Goal: Task Accomplishment & Management: Manage account settings

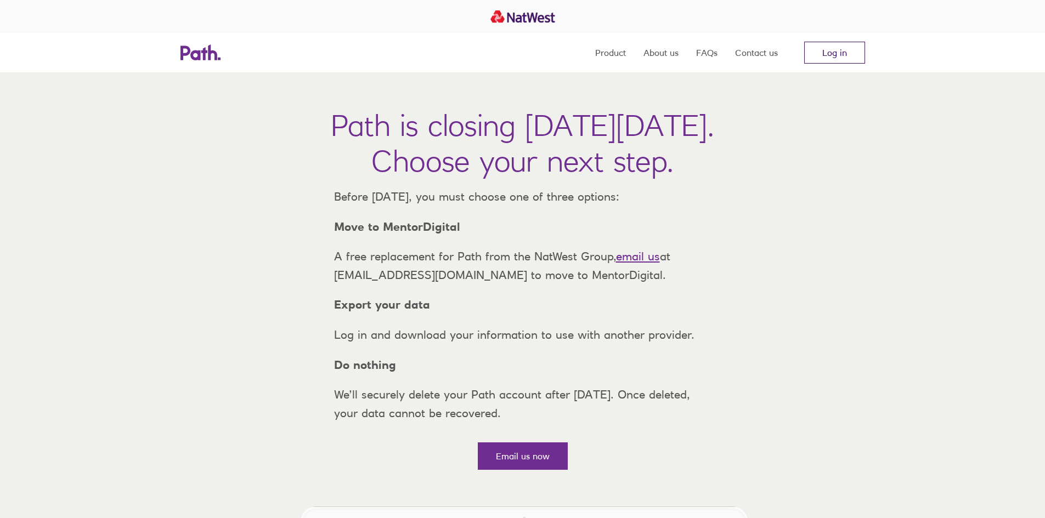
click at [820, 55] on link "Log in" at bounding box center [834, 53] width 61 height 22
click at [850, 47] on link "Log in" at bounding box center [834, 53] width 61 height 22
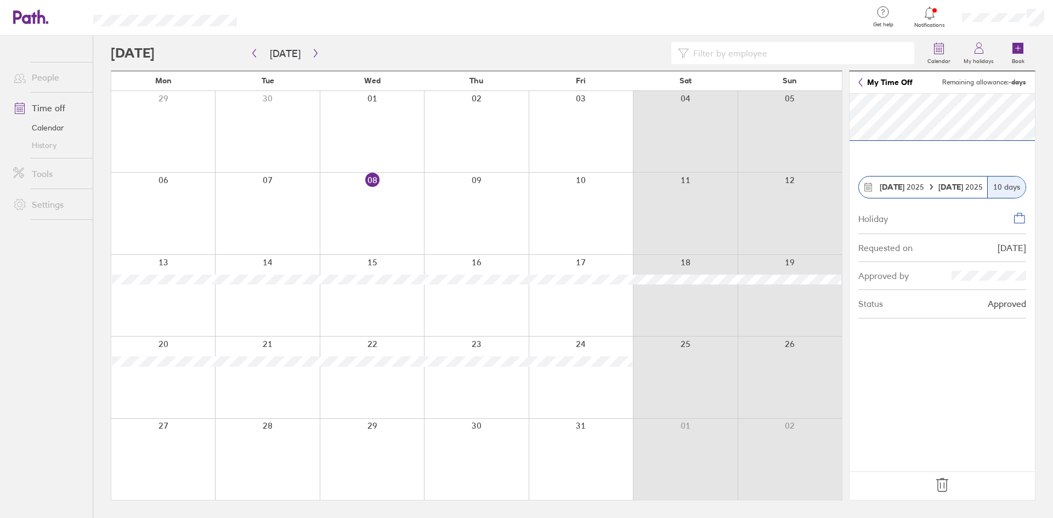
click at [940, 484] on icon at bounding box center [942, 485] width 12 height 13
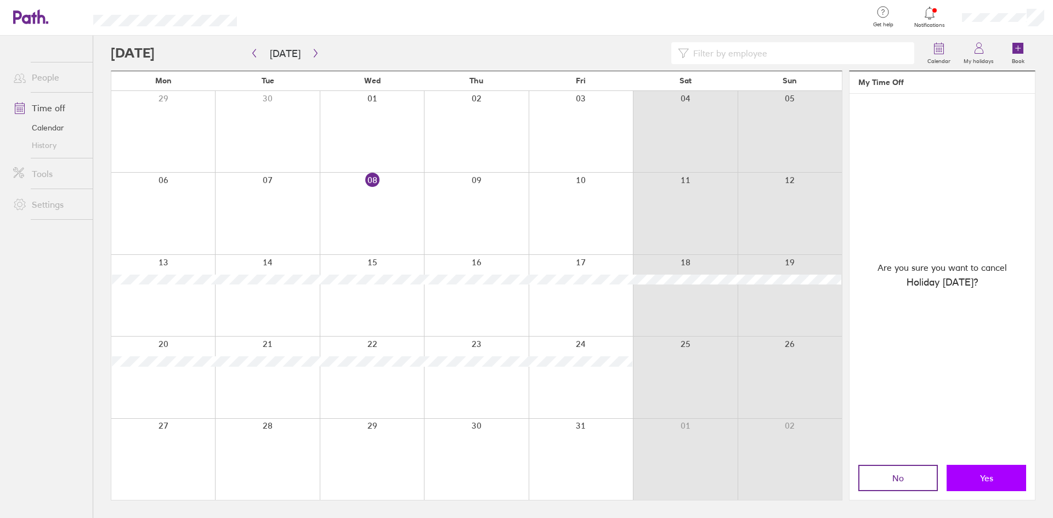
click at [981, 479] on span "Yes" at bounding box center [986, 478] width 13 height 10
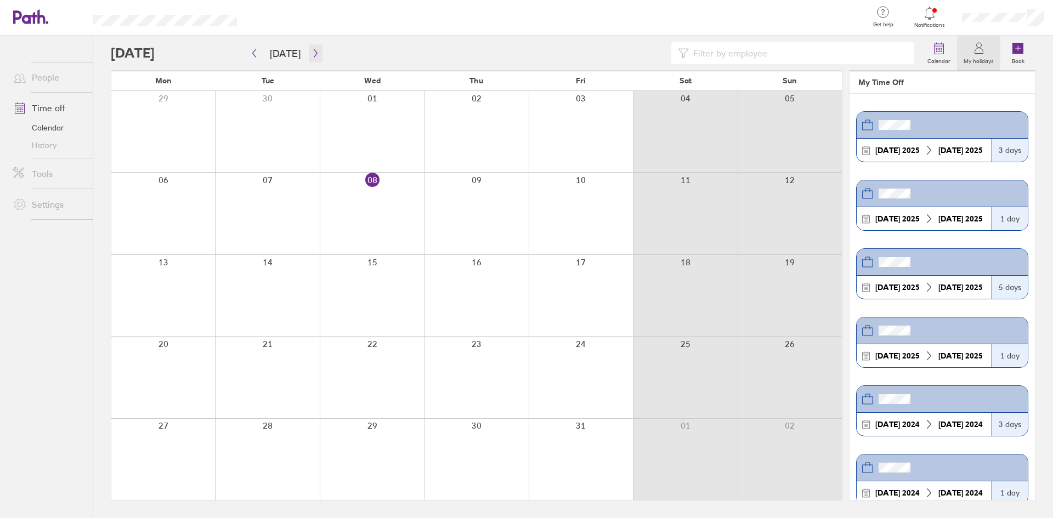
click at [316, 52] on button "button" at bounding box center [316, 53] width 14 height 18
click at [162, 209] on div at bounding box center [163, 213] width 104 height 81
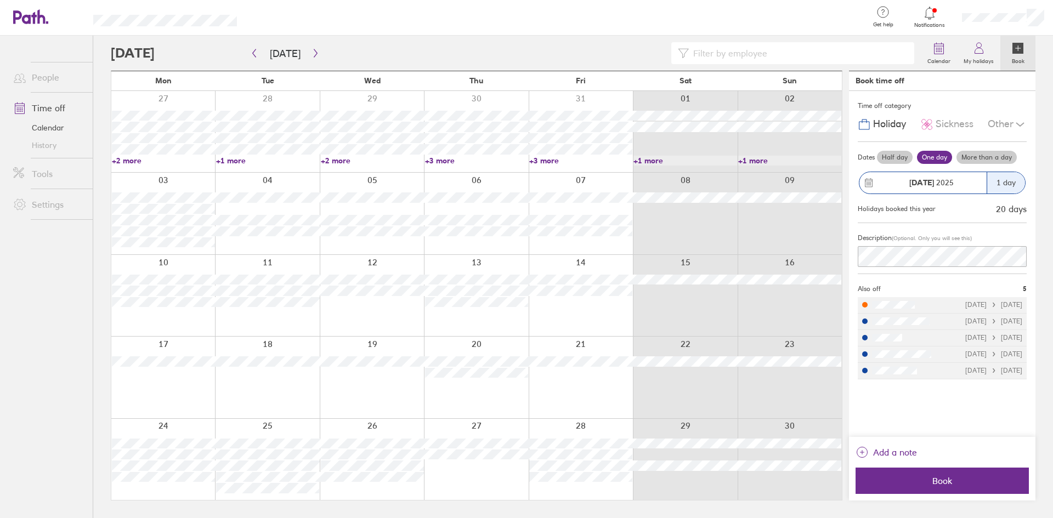
click at [180, 251] on div at bounding box center [163, 213] width 104 height 81
click at [980, 156] on label "More than a day" at bounding box center [986, 157] width 60 height 13
click at [0, 0] on input "More than a day" at bounding box center [0, 0] width 0 height 0
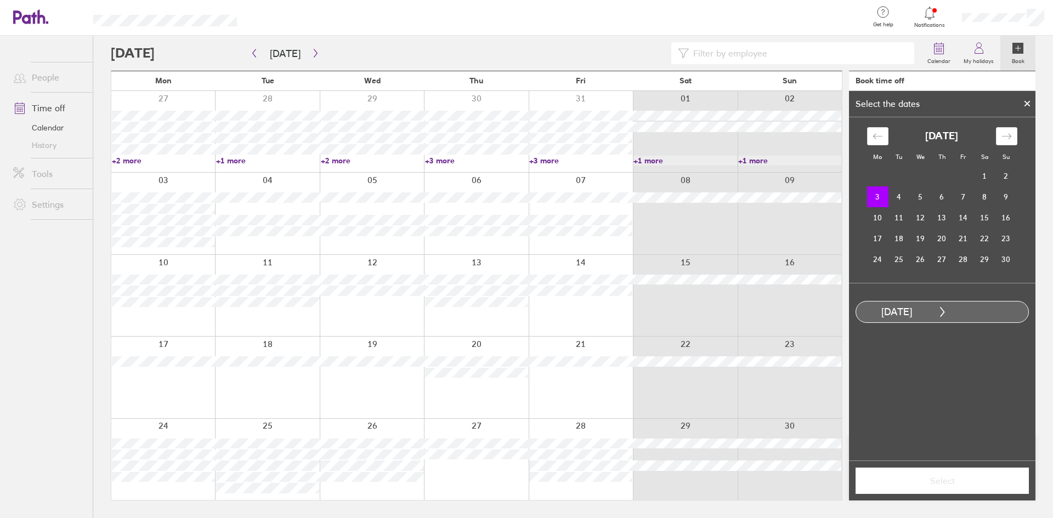
click at [876, 195] on td "3" at bounding box center [877, 196] width 21 height 21
click at [969, 217] on td "14" at bounding box center [962, 217] width 21 height 21
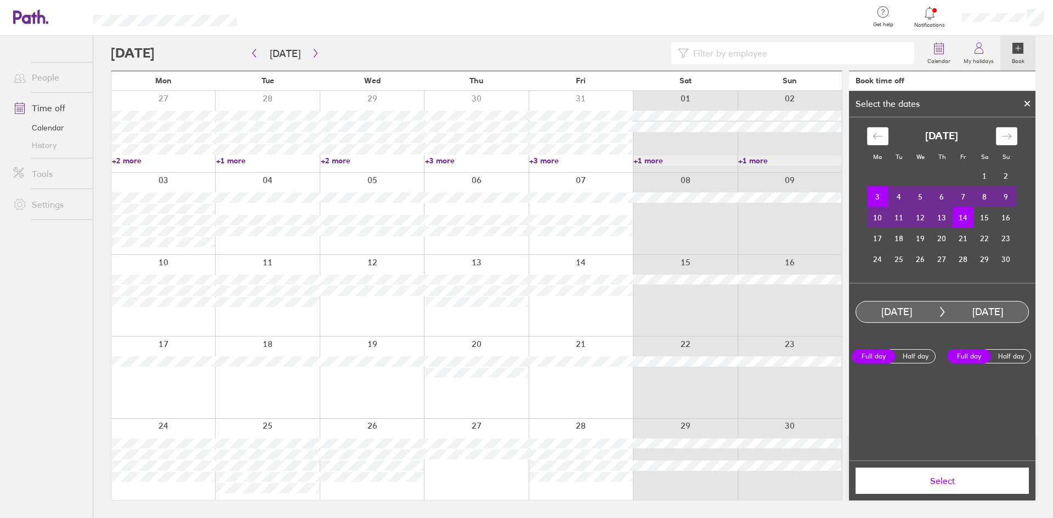
click at [997, 484] on span "Select" at bounding box center [942, 481] width 158 height 10
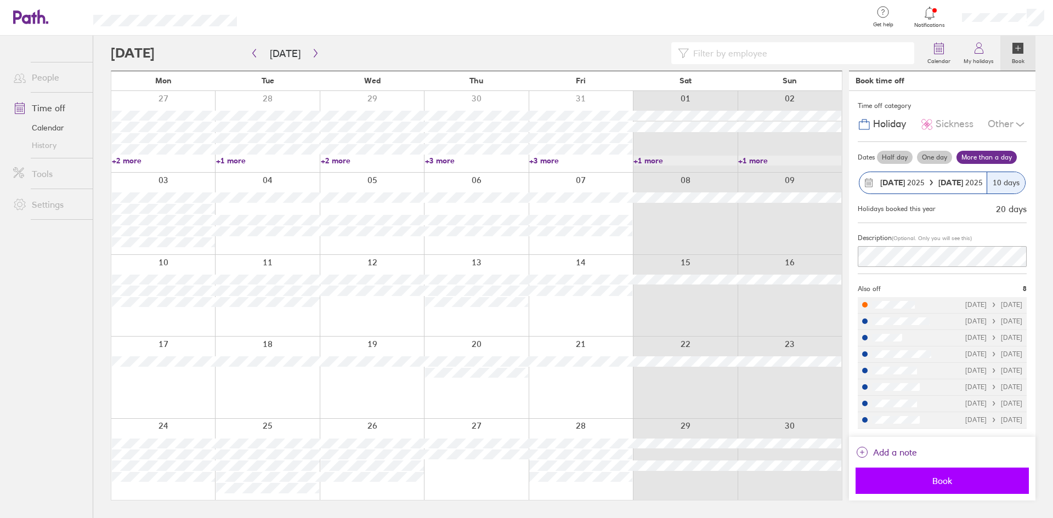
click at [954, 479] on span "Book" at bounding box center [942, 481] width 158 height 10
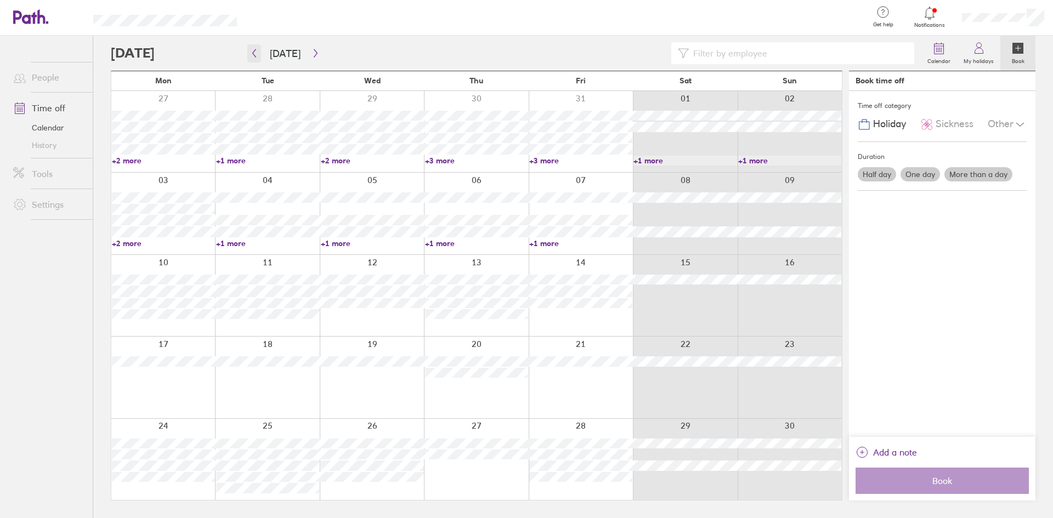
click at [254, 56] on icon "button" at bounding box center [254, 53] width 8 height 9
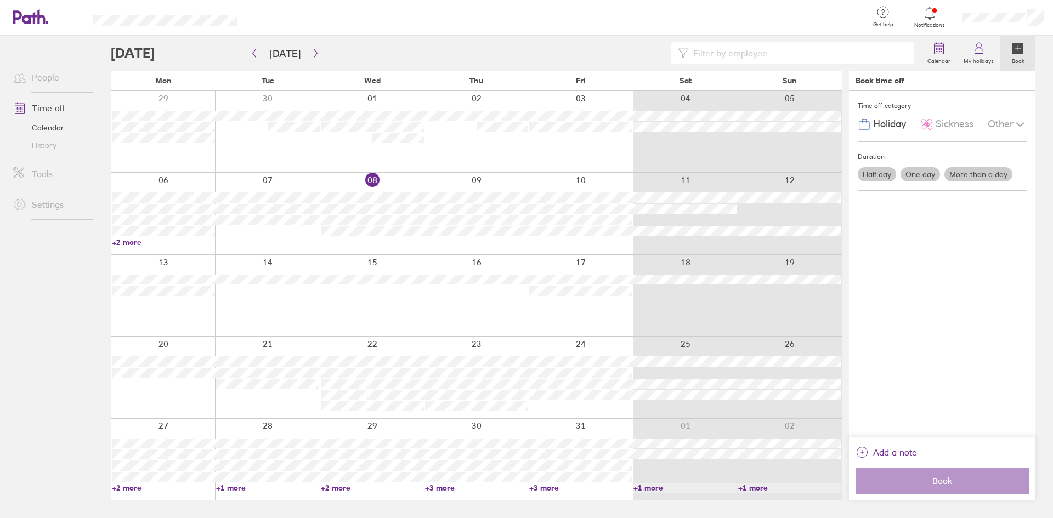
click at [166, 152] on div at bounding box center [163, 131] width 104 height 81
click at [172, 160] on div at bounding box center [163, 131] width 104 height 81
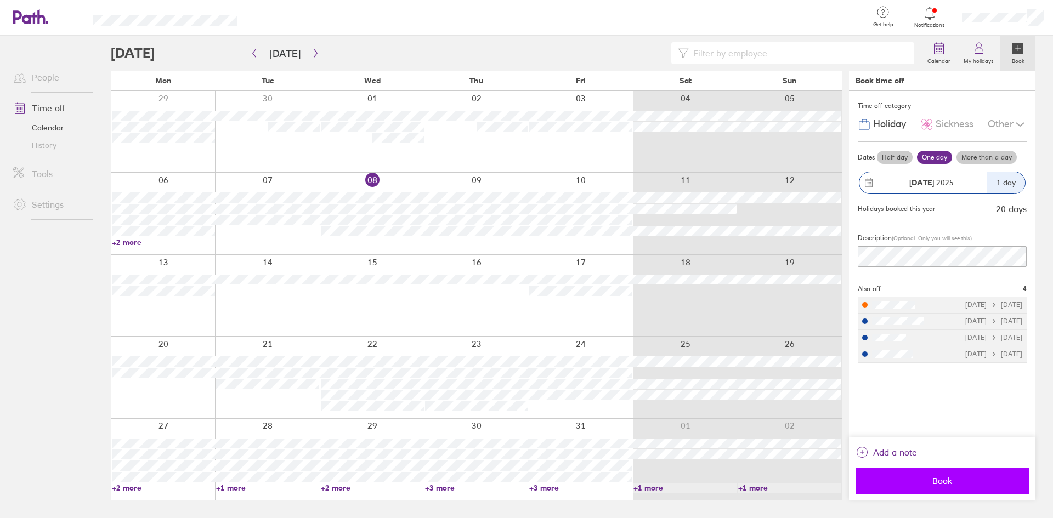
click at [940, 472] on button "Book" at bounding box center [941, 481] width 173 height 26
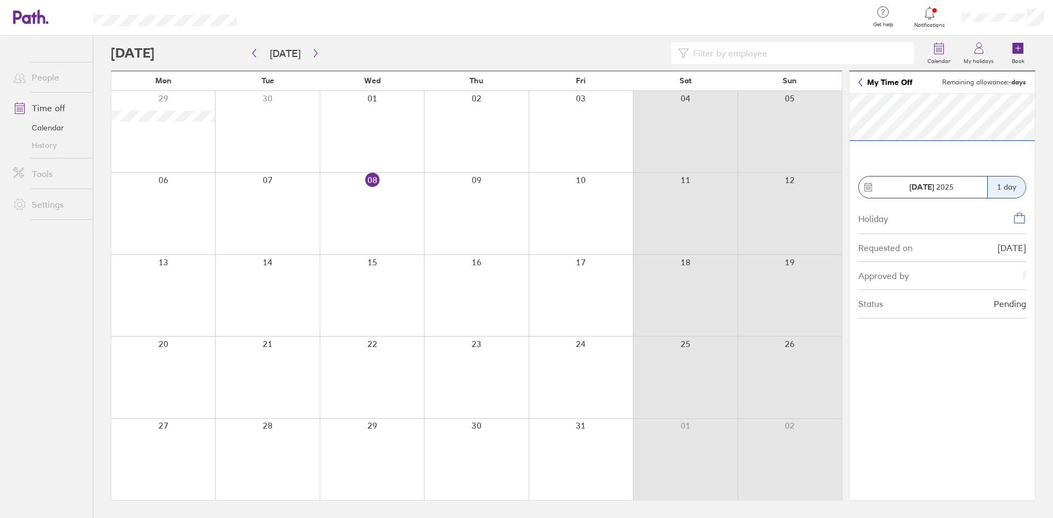
click at [1005, 187] on div "1 day" at bounding box center [1006, 187] width 38 height 21
drag, startPoint x: 154, startPoint y: 107, endPoint x: 1043, endPoint y: 144, distance: 890.1
click at [638, 143] on div at bounding box center [685, 131] width 104 height 81
click at [1019, 245] on div "08/10/25" at bounding box center [1011, 248] width 29 height 10
drag, startPoint x: 1027, startPoint y: 249, endPoint x: 981, endPoint y: 248, distance: 46.1
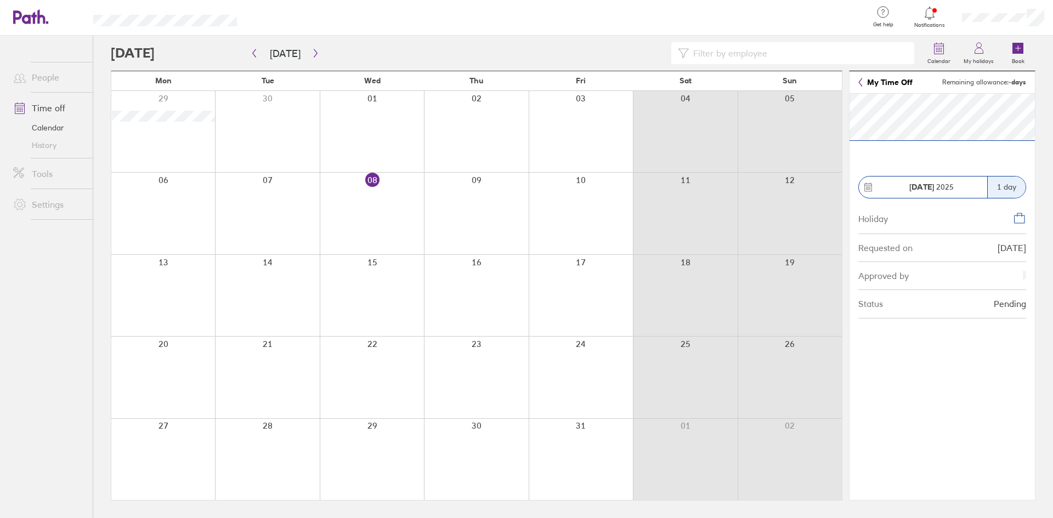
click at [981, 248] on div "Holiday Requested on 08/10/25 Approved by Status Pending" at bounding box center [941, 261] width 185 height 116
click at [1018, 264] on div "Approved by" at bounding box center [942, 276] width 168 height 28
click at [1008, 190] on div "1 day" at bounding box center [1006, 187] width 38 height 21
click at [1012, 188] on div "1 day" at bounding box center [1006, 187] width 38 height 21
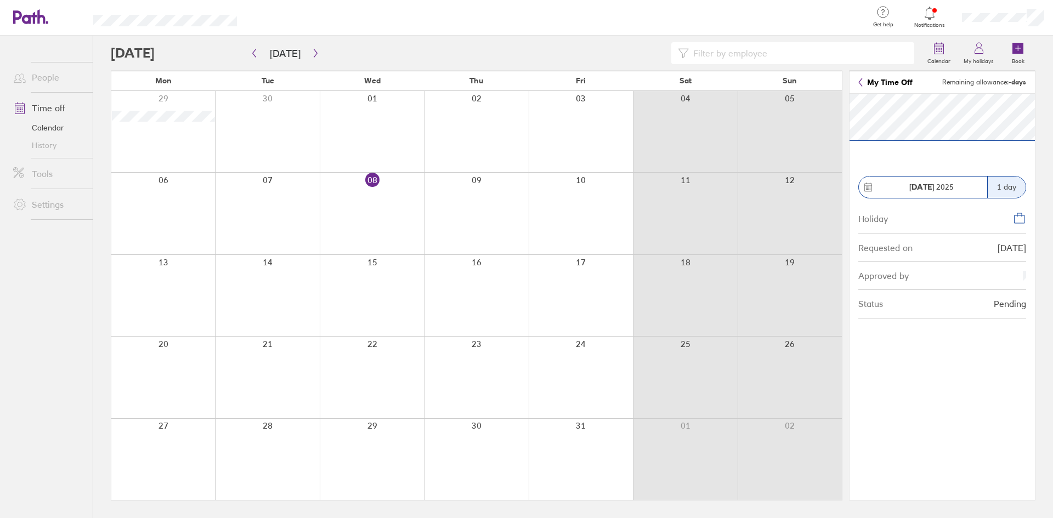
click at [947, 188] on span "29 Sep 2025" at bounding box center [931, 187] width 44 height 9
click at [988, 312] on div "Status Pending" at bounding box center [942, 304] width 168 height 28
click at [1011, 302] on div "Pending" at bounding box center [1010, 304] width 32 height 10
click at [1020, 305] on div "Pending" at bounding box center [1010, 304] width 32 height 10
click at [1011, 274] on div "Approved by" at bounding box center [942, 276] width 168 height 28
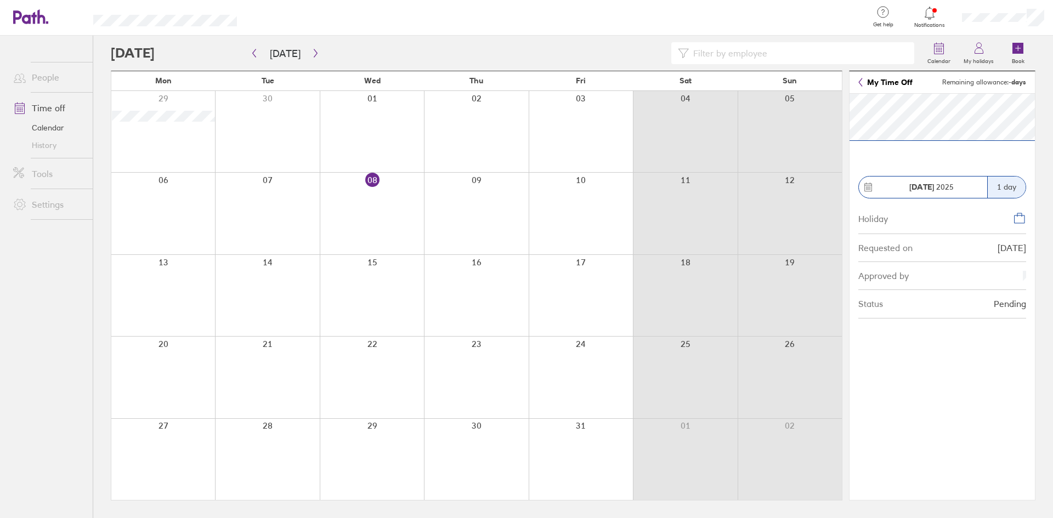
click at [1017, 219] on icon at bounding box center [1019, 218] width 13 height 13
click at [1005, 80] on span "Remaining allowance: - days" at bounding box center [984, 82] width 84 height 8
click at [931, 80] on header "My Time Off Remaining allowance: - days" at bounding box center [941, 82] width 185 height 22
click at [868, 83] on link "My Time Off" at bounding box center [885, 82] width 54 height 9
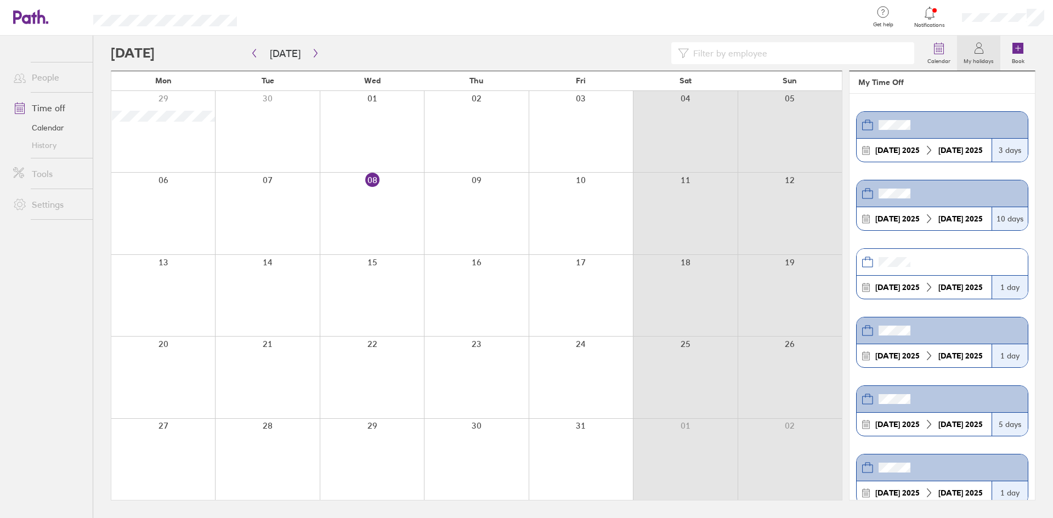
click at [1001, 277] on div "1 day" at bounding box center [1009, 287] width 36 height 23
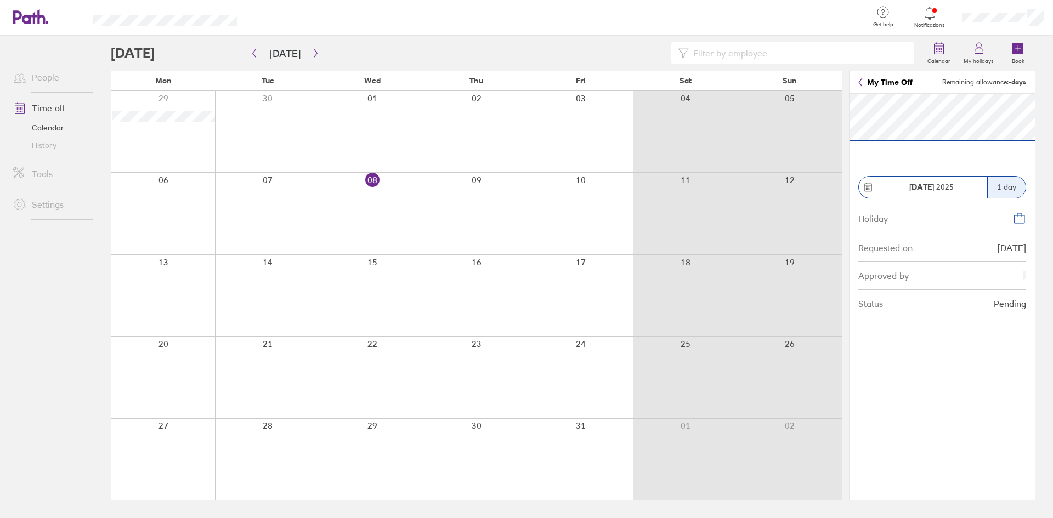
click at [978, 276] on div "Approved by" at bounding box center [942, 276] width 168 height 28
click at [167, 289] on div at bounding box center [163, 295] width 104 height 81
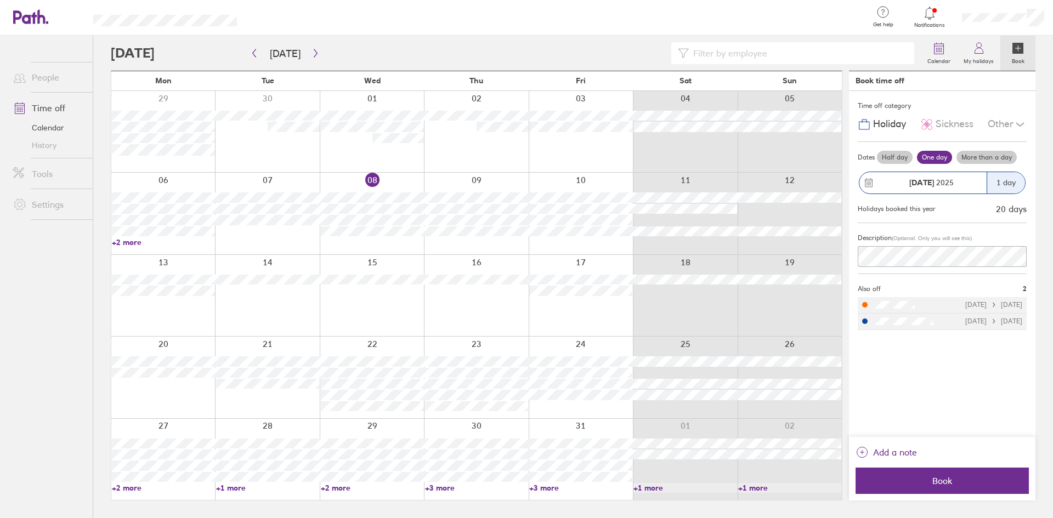
click at [153, 315] on div at bounding box center [163, 295] width 104 height 81
click at [948, 484] on span "Book" at bounding box center [942, 481] width 158 height 10
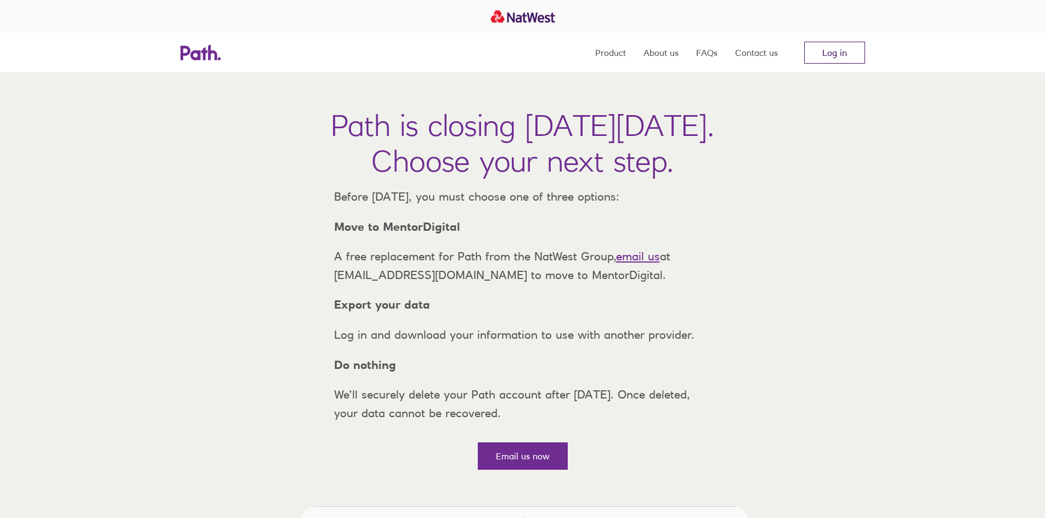
click at [846, 54] on link "Log in" at bounding box center [834, 53] width 61 height 22
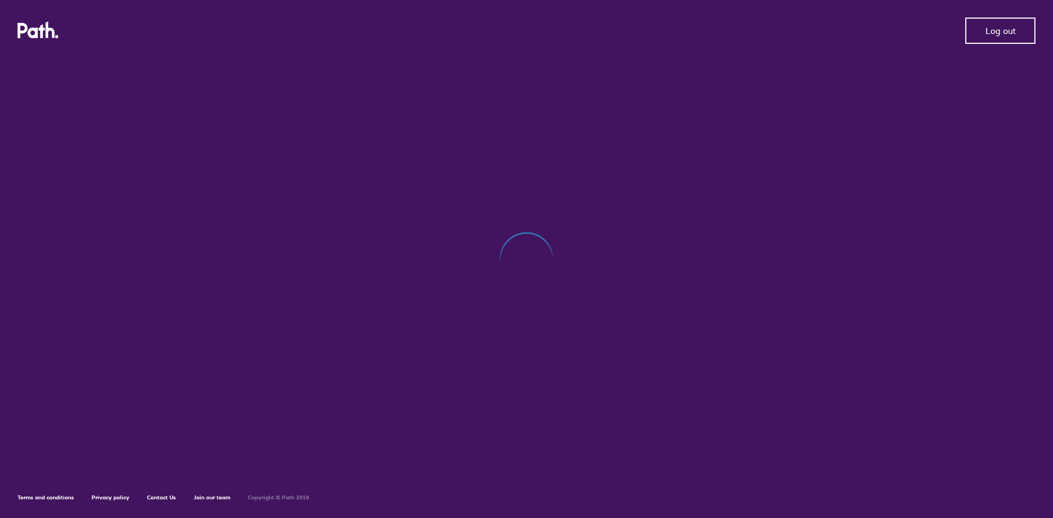
click at [1018, 22] on button "Log out" at bounding box center [1000, 31] width 70 height 26
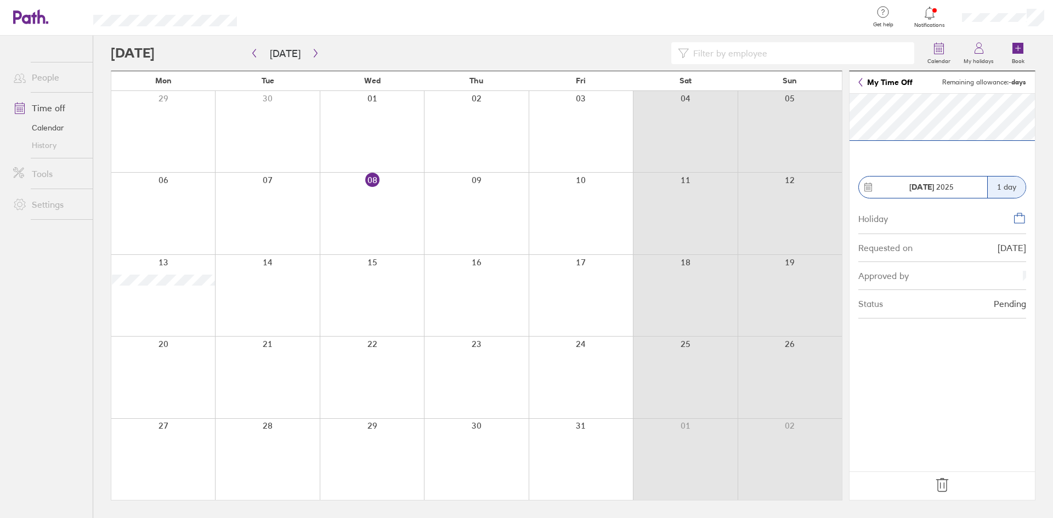
click at [941, 488] on icon at bounding box center [942, 485] width 18 height 18
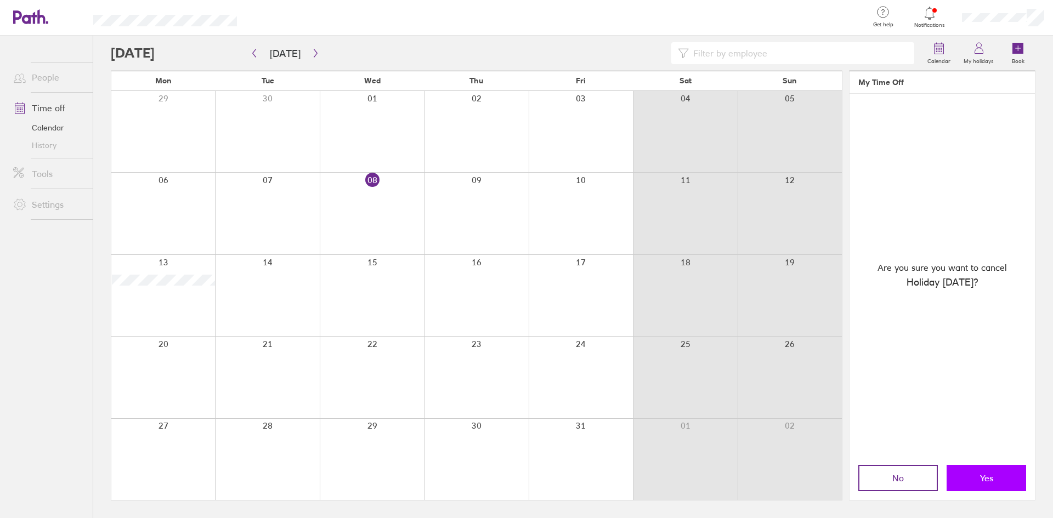
click at [964, 476] on button "Yes" at bounding box center [986, 478] width 80 height 26
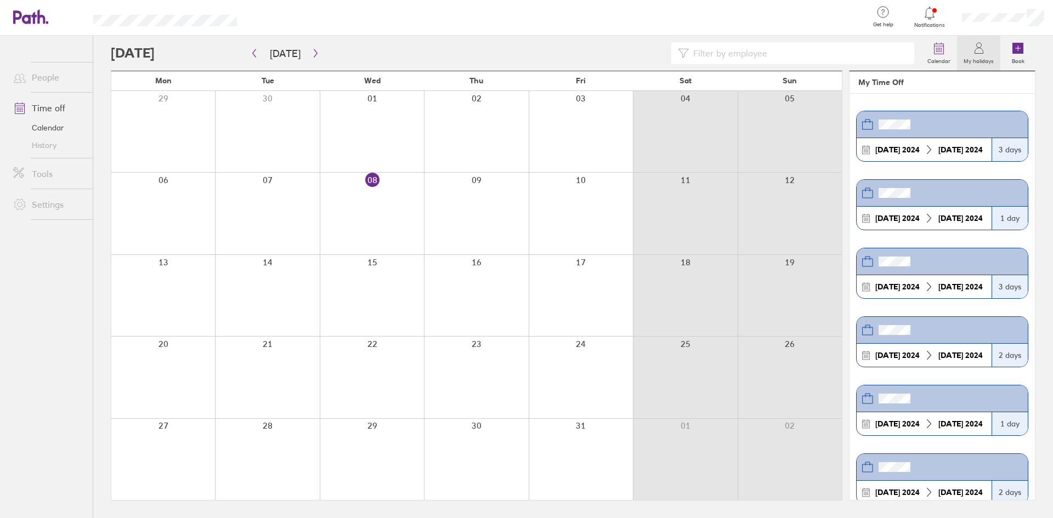
scroll to position [639, 0]
